Goal: Task Accomplishment & Management: Use online tool/utility

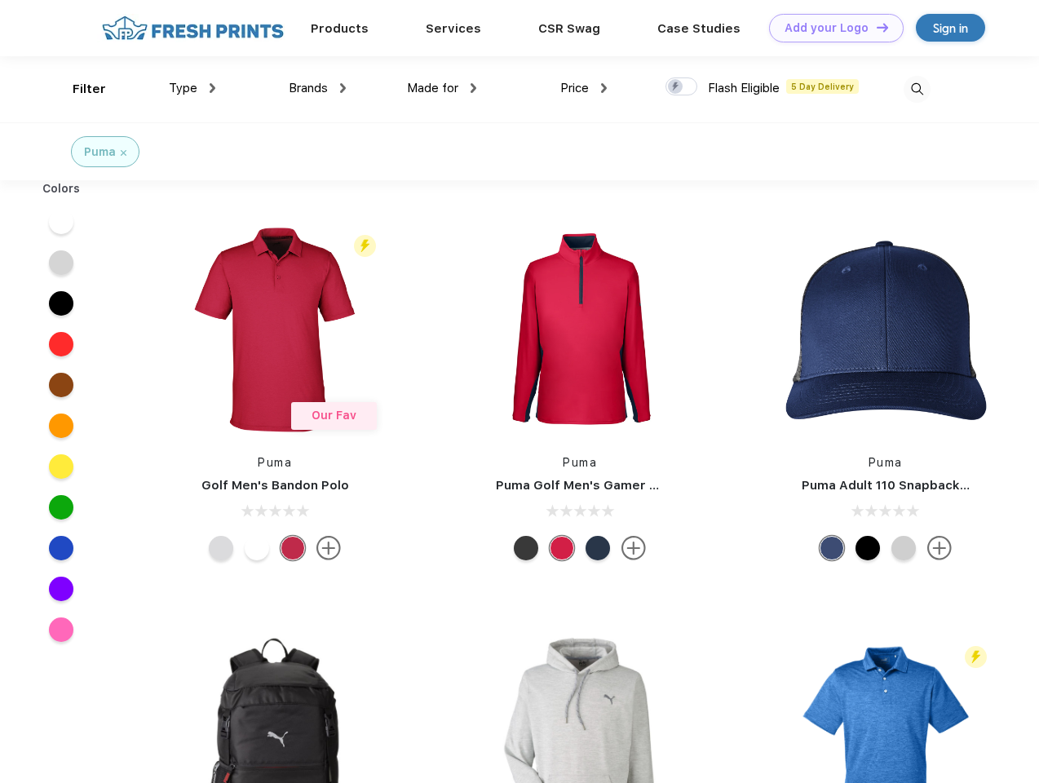
scroll to position [1, 0]
click at [830, 28] on link "Add your Logo Design Tool" at bounding box center [836, 28] width 135 height 29
click at [0, 0] on div "Design Tool" at bounding box center [0, 0] width 0 height 0
click at [875, 27] on link "Add your Logo Design Tool" at bounding box center [836, 28] width 135 height 29
click at [78, 89] on div "Filter" at bounding box center [89, 89] width 33 height 19
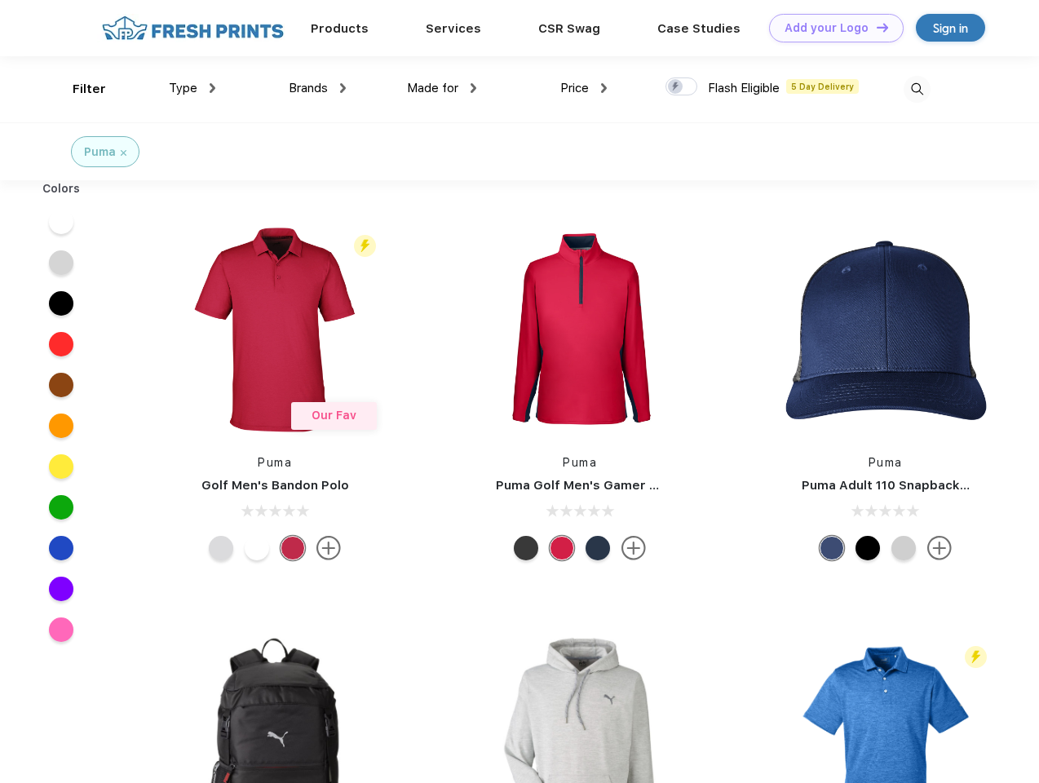
click at [192, 88] on span "Type" at bounding box center [183, 88] width 29 height 15
click at [317, 88] on span "Brands" at bounding box center [308, 88] width 39 height 15
click at [442, 88] on span "Made for" at bounding box center [432, 88] width 51 height 15
click at [584, 88] on span "Price" at bounding box center [574, 88] width 29 height 15
click at [682, 87] on div at bounding box center [681, 86] width 32 height 18
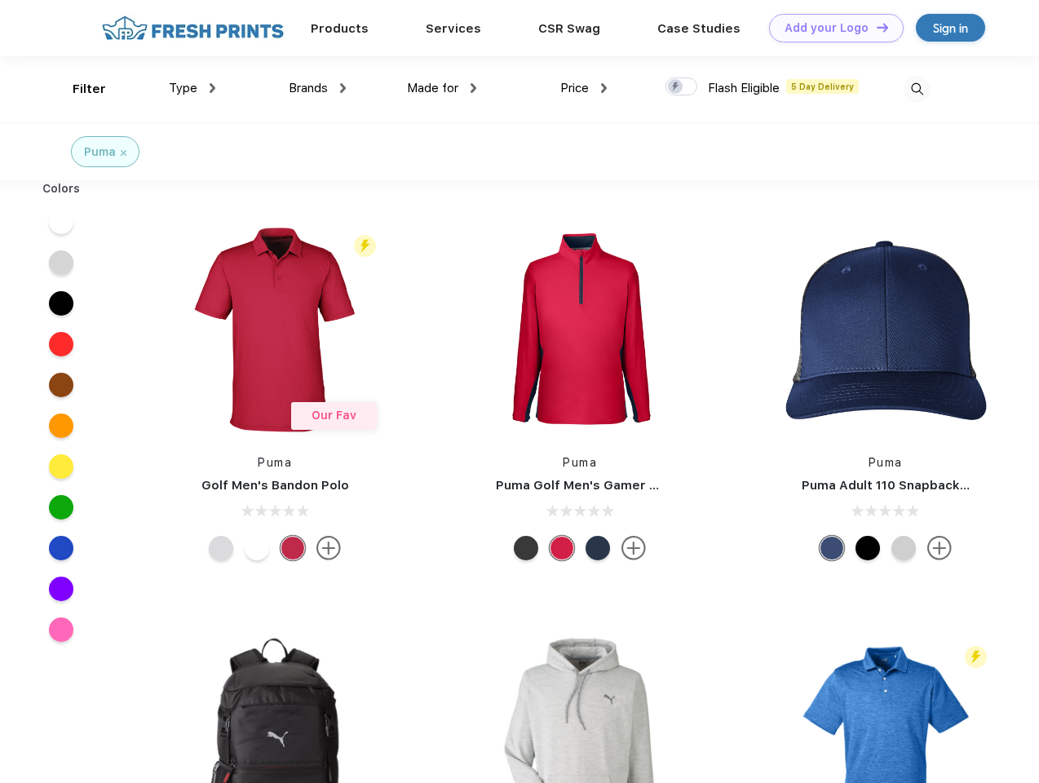
click at [676, 87] on input "checkbox" at bounding box center [670, 82] width 11 height 11
click at [917, 89] on img at bounding box center [917, 89] width 27 height 27
